Goal: Transaction & Acquisition: Purchase product/service

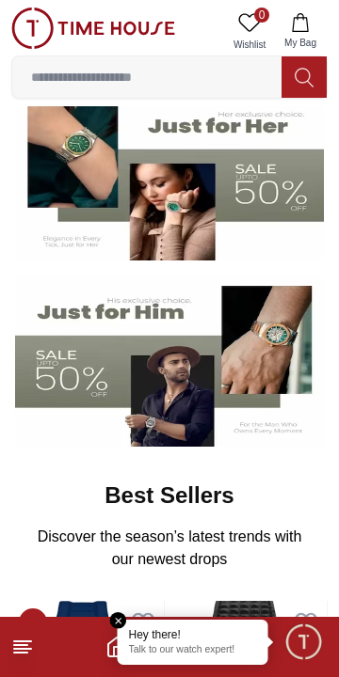
scroll to position [162, 0]
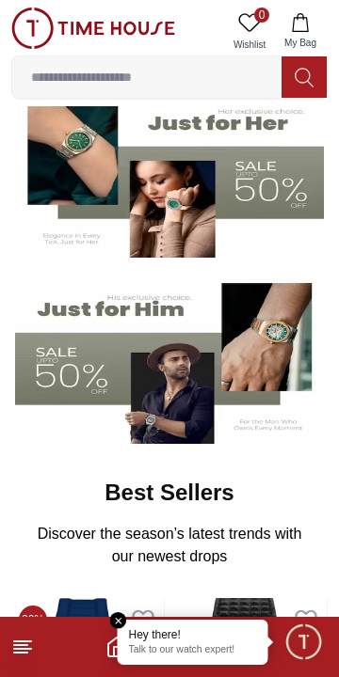
click at [151, 371] on img at bounding box center [169, 358] width 308 height 171
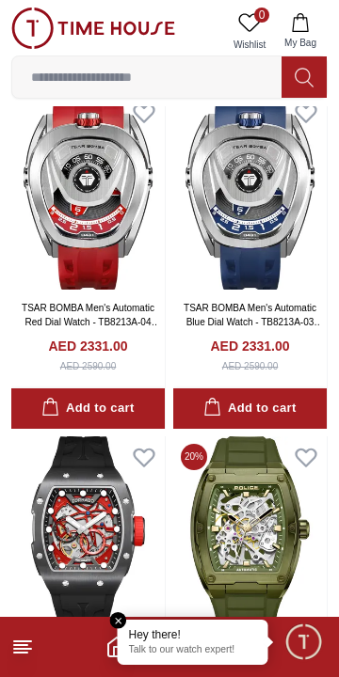
scroll to position [446, 0]
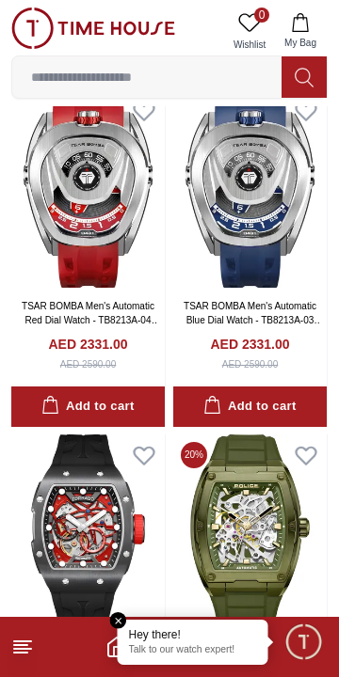
click at [123, 625] on em "Close tooltip" at bounding box center [118, 620] width 17 height 17
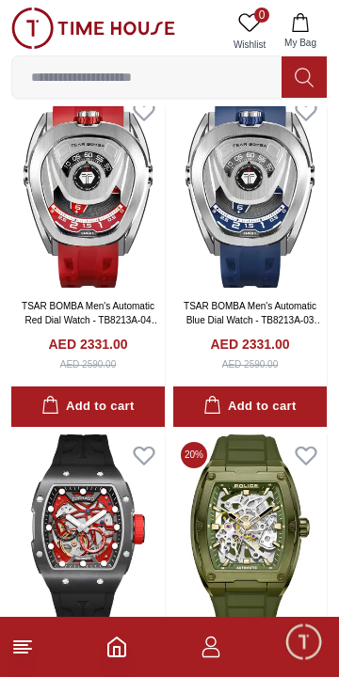
click at [24, 653] on line at bounding box center [20, 653] width 13 height 0
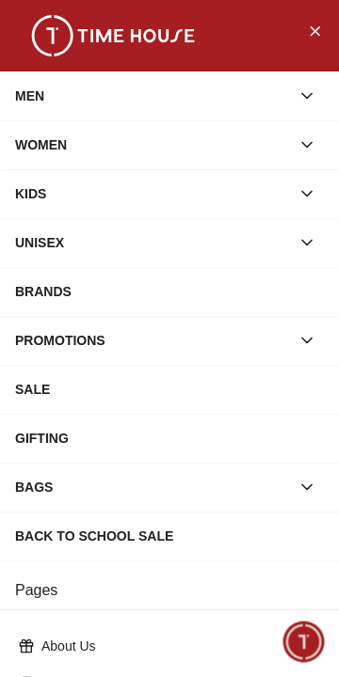
click at [235, 92] on div "MEN" at bounding box center [152, 96] width 275 height 34
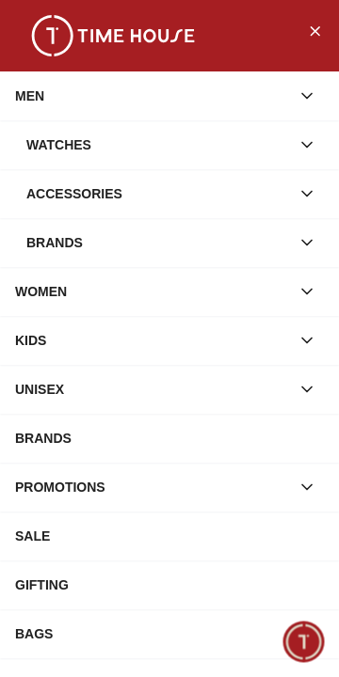
click at [261, 146] on div "Watches" at bounding box center [157, 145] width 263 height 34
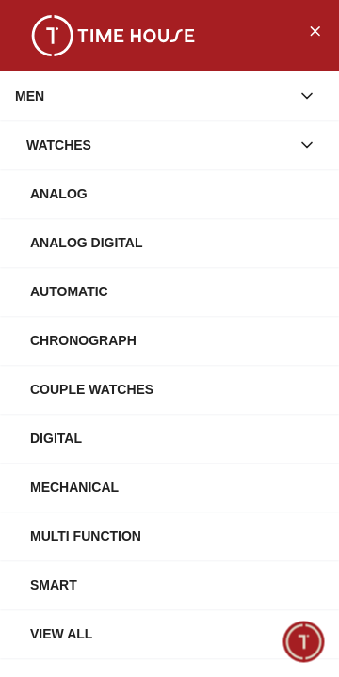
click at [260, 288] on div "Automatic" at bounding box center [176, 292] width 293 height 34
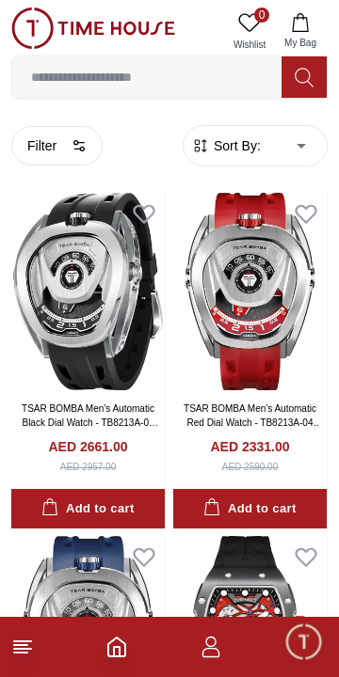
click at [75, 152] on icon "button" at bounding box center [78, 145] width 15 height 15
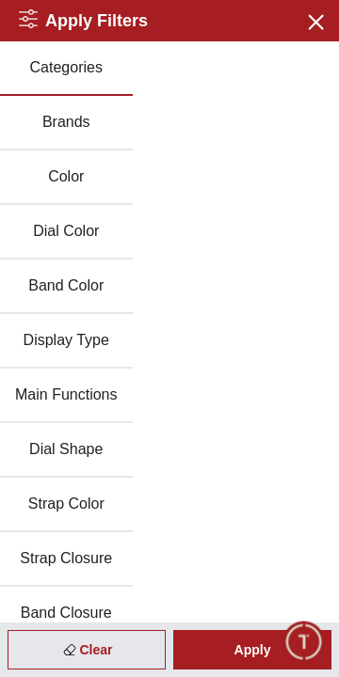
click at [96, 183] on button "Color" at bounding box center [66, 177] width 133 height 55
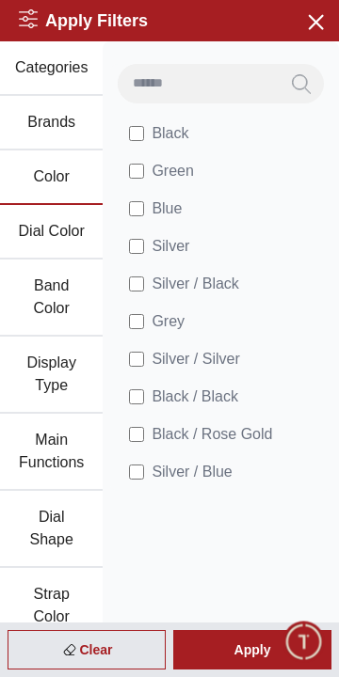
click at [183, 135] on span "Black" at bounding box center [169, 133] width 37 height 23
click at [202, 170] on li "Green" at bounding box center [224, 171] width 213 height 38
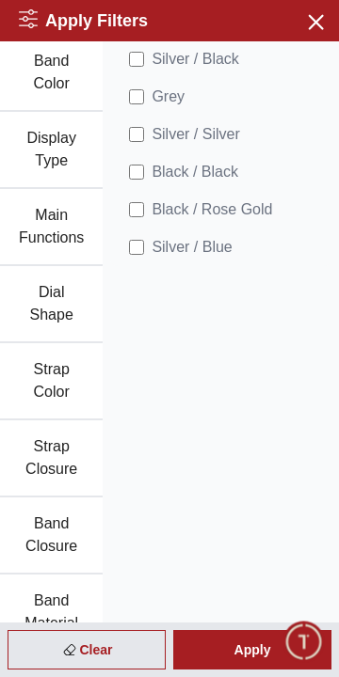
scroll to position [229, 0]
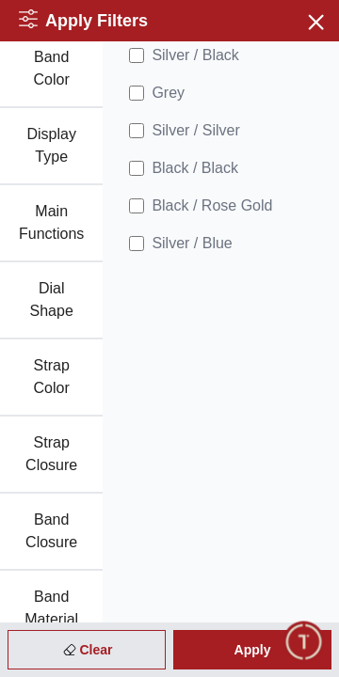
click at [245, 656] on div "Apply" at bounding box center [252, 649] width 158 height 39
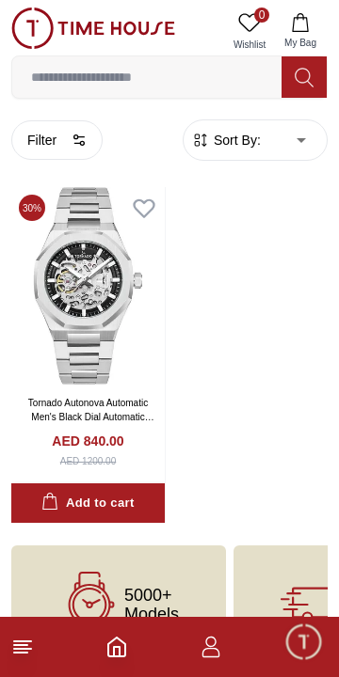
scroll to position [0, 0]
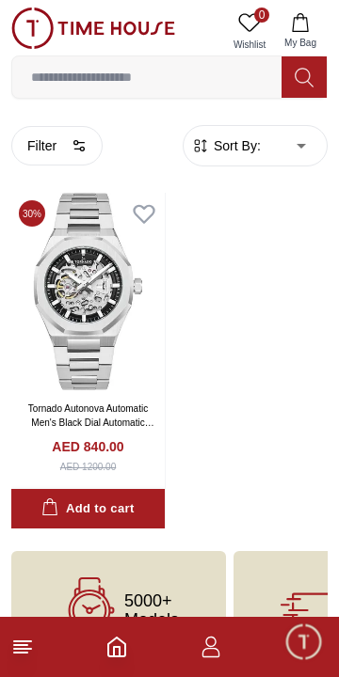
click at [308, 145] on body "100% Genuine products with International Warranty Shop From [GEOGRAPHIC_DATA] |…" at bounding box center [169, 335] width 339 height 670
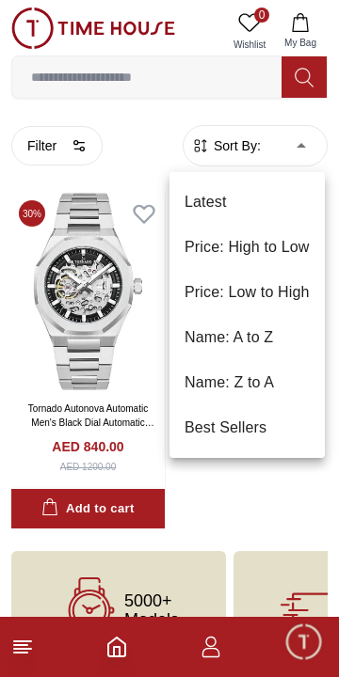
click at [296, 291] on li "Price: Low to High" at bounding box center [246, 292] width 155 height 45
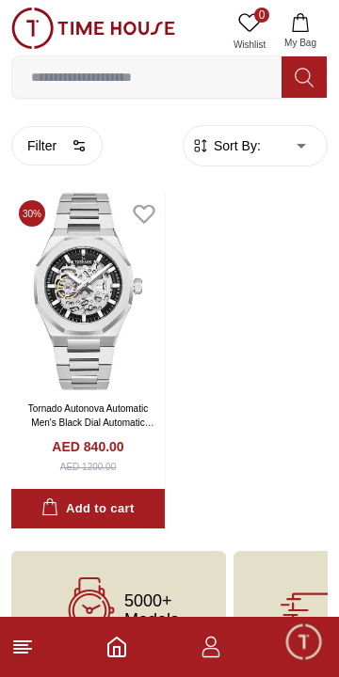
type input "*"
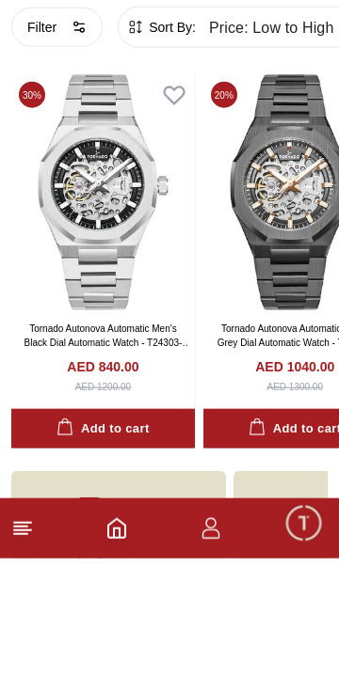
click at [136, 639] on span "5000+ Models" at bounding box center [151, 649] width 55 height 38
click at [128, 658] on icon "Home" at bounding box center [116, 647] width 23 height 23
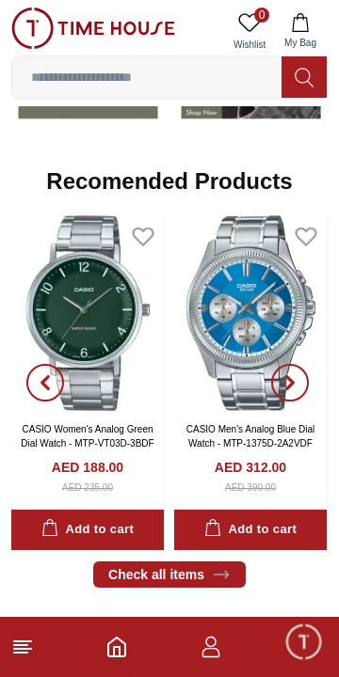
scroll to position [1904, 0]
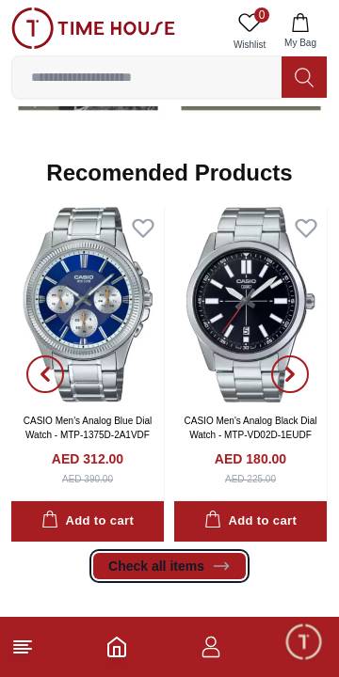
click at [228, 576] on link "Check all items" at bounding box center [169, 566] width 152 height 26
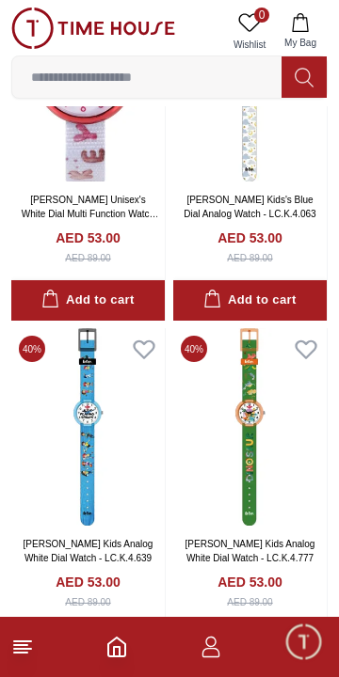
scroll to position [3209, 0]
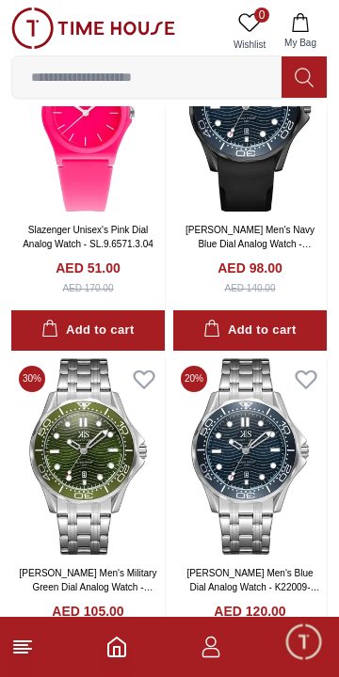
scroll to position [5338, 0]
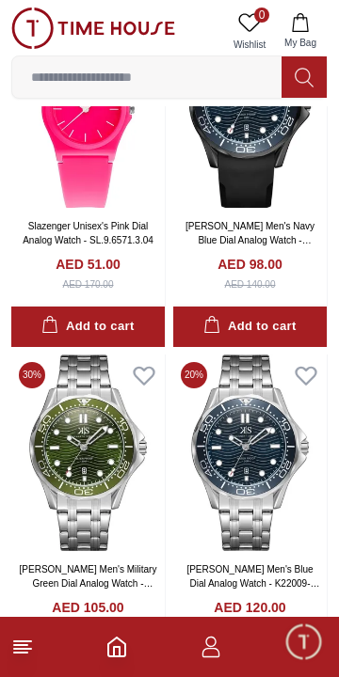
click at [208, 76] on input at bounding box center [146, 77] width 269 height 38
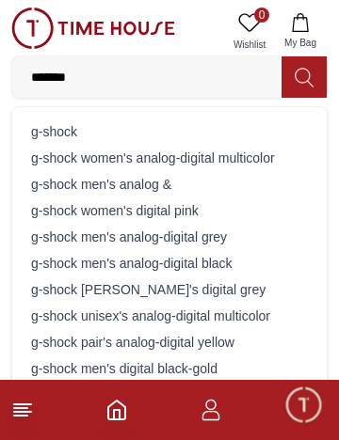
type input "*******"
click at [259, 137] on div "g-shock" at bounding box center [170, 131] width 292 height 26
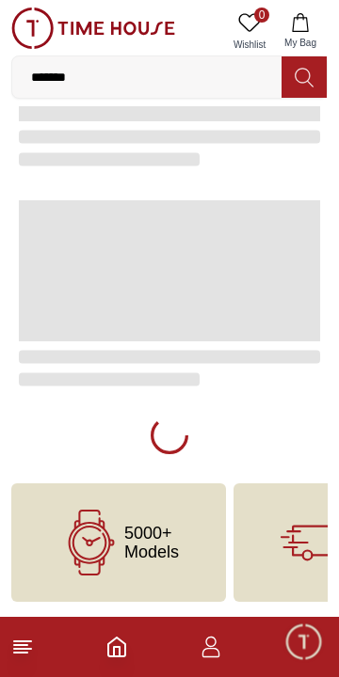
type input "******"
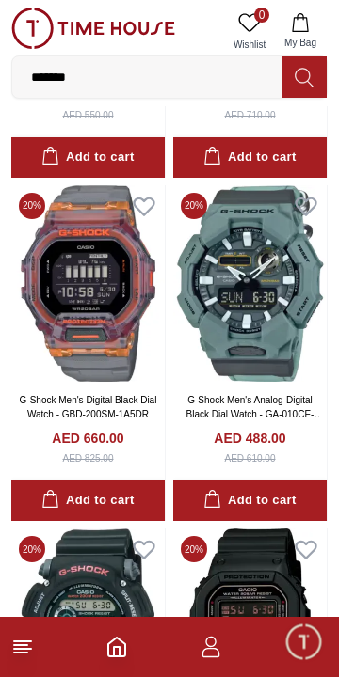
scroll to position [2758, 0]
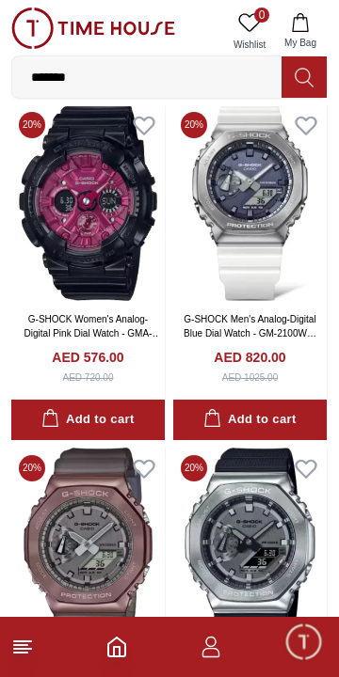
scroll to position [5589, 0]
